Goal: Task Accomplishment & Management: Complete application form

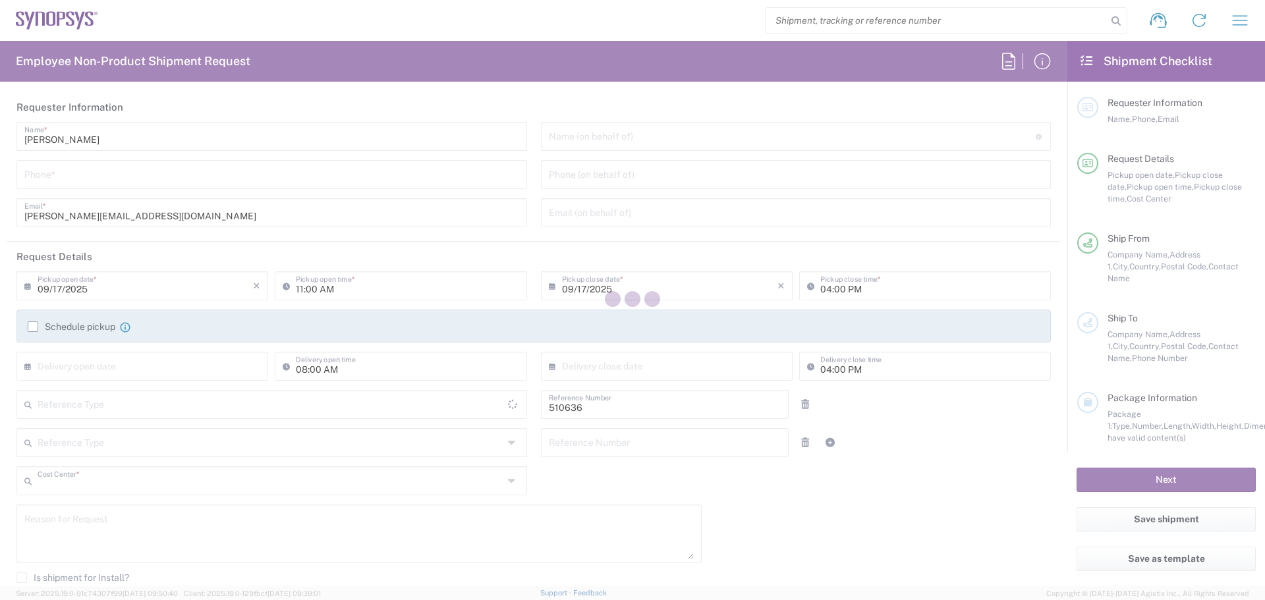
type input "PT90, SG, MSIP2, R&D 510636"
type input "[GEOGRAPHIC_DATA]"
type input "Delivered at Place"
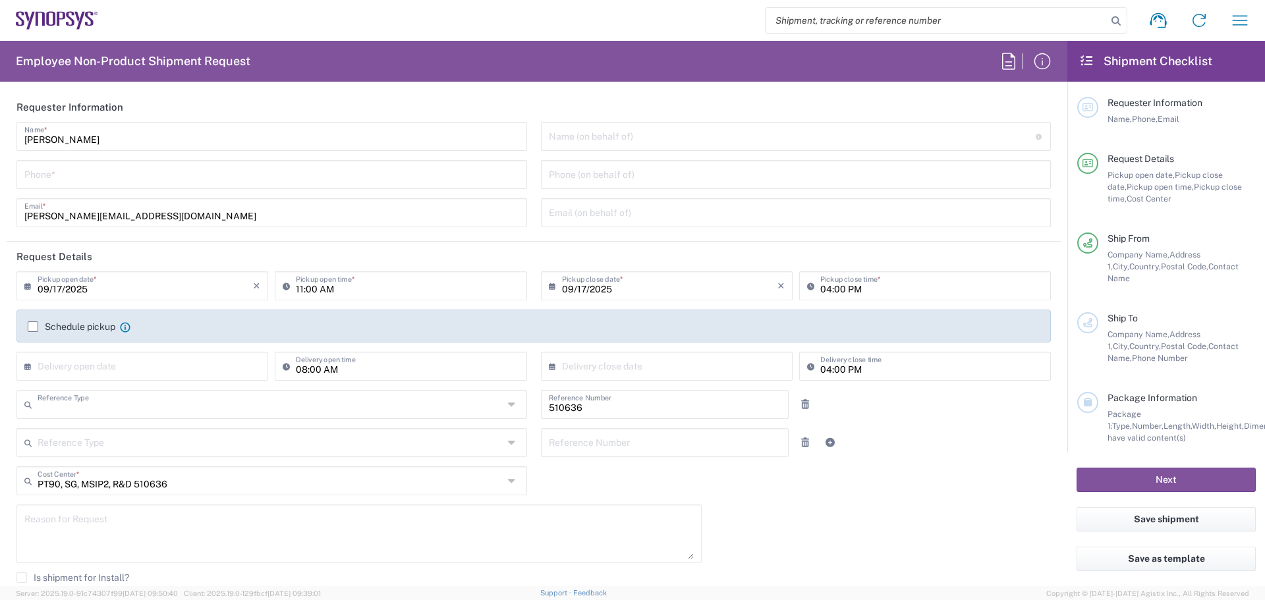
type input "Department"
type input "[GEOGRAPHIC_DATA]"
type input "Lisbon PT01"
